Goal: Contribute content: Add original content to the website for others to see

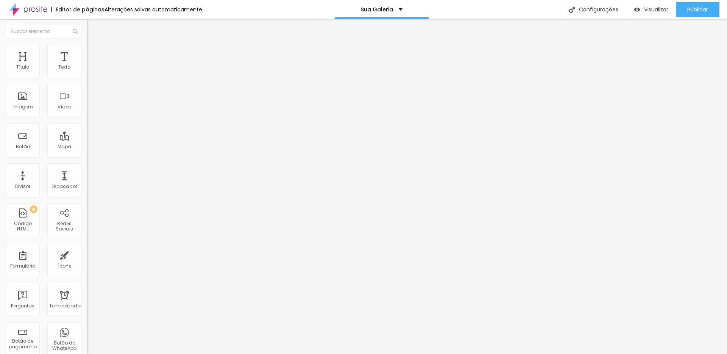
click at [92, 65] on font "Trocar imagem" at bounding box center [110, 62] width 37 height 6
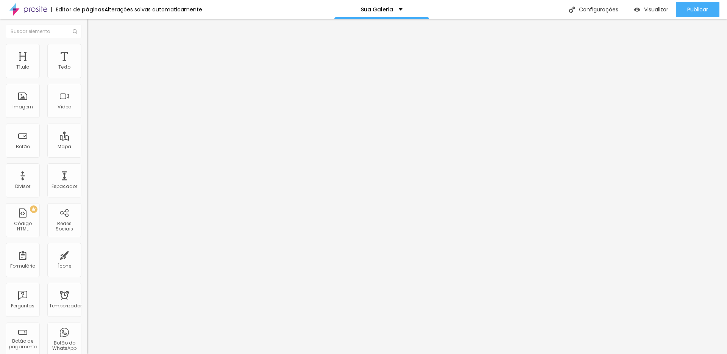
click at [92, 65] on font "Trocar imagem" at bounding box center [110, 62] width 37 height 6
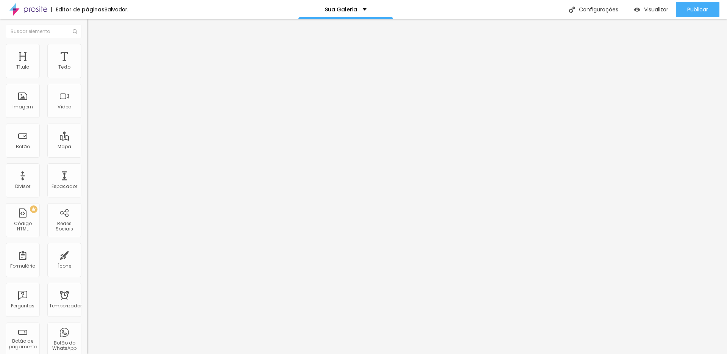
click at [92, 65] on font "Trocar imagem" at bounding box center [110, 62] width 37 height 6
click at [87, 156] on input "text" at bounding box center [132, 152] width 91 height 8
paste input "[URL][DOMAIN_NAME]"
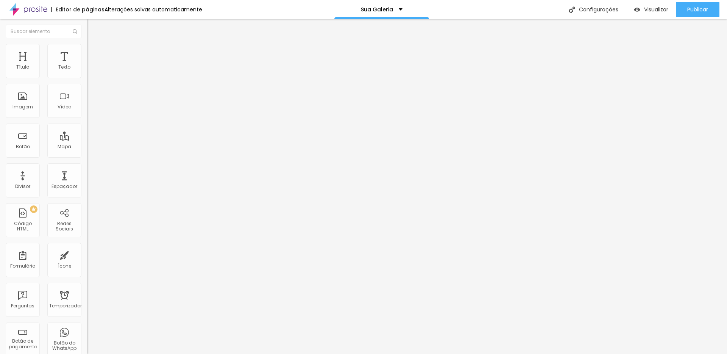
scroll to position [0, 145]
type input "[URL][DOMAIN_NAME]"
click at [695, 9] on font "Publicar" at bounding box center [697, 10] width 21 height 8
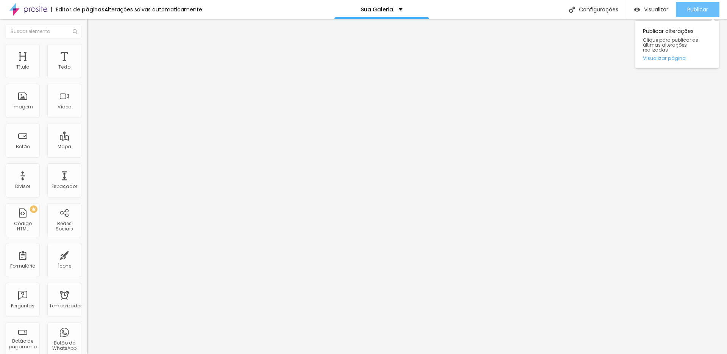
click at [697, 10] on font "Publicar" at bounding box center [697, 10] width 21 height 8
